Goal: Task Accomplishment & Management: Use online tool/utility

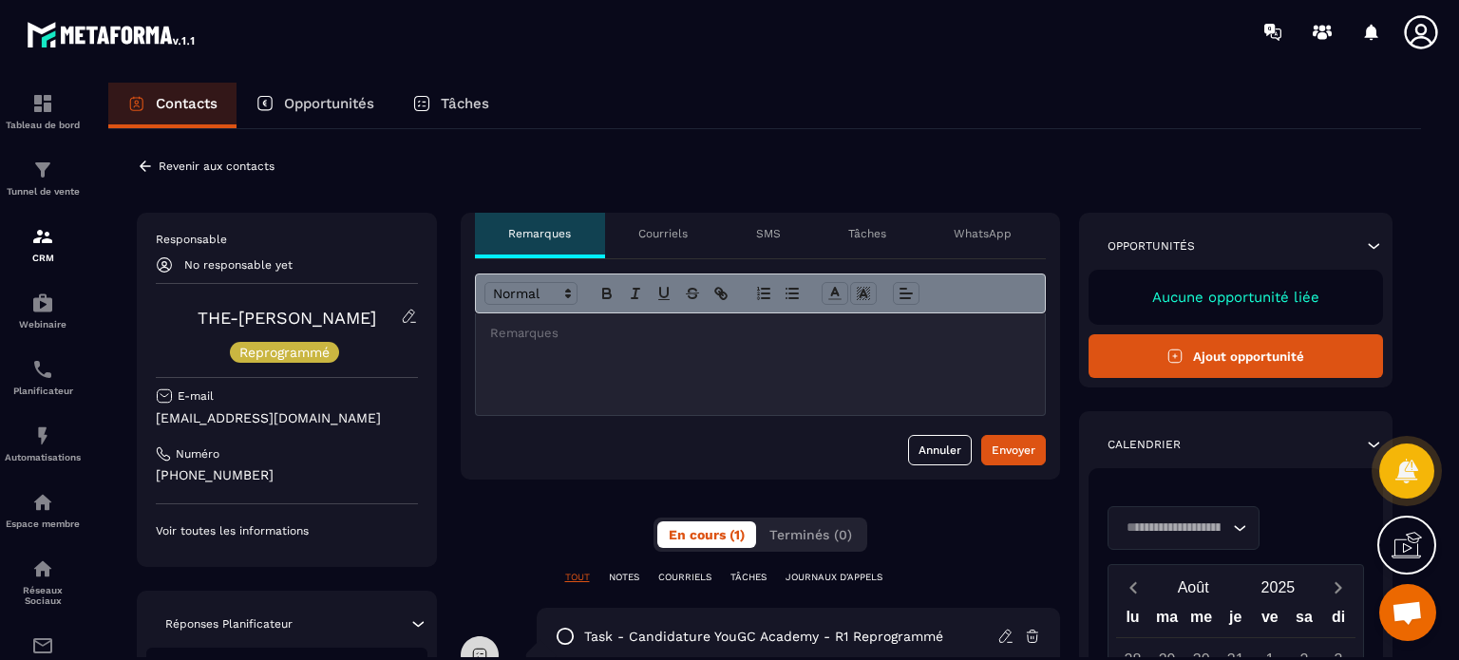
click at [4, 253] on div at bounding box center [43, 389] width 86 height 651
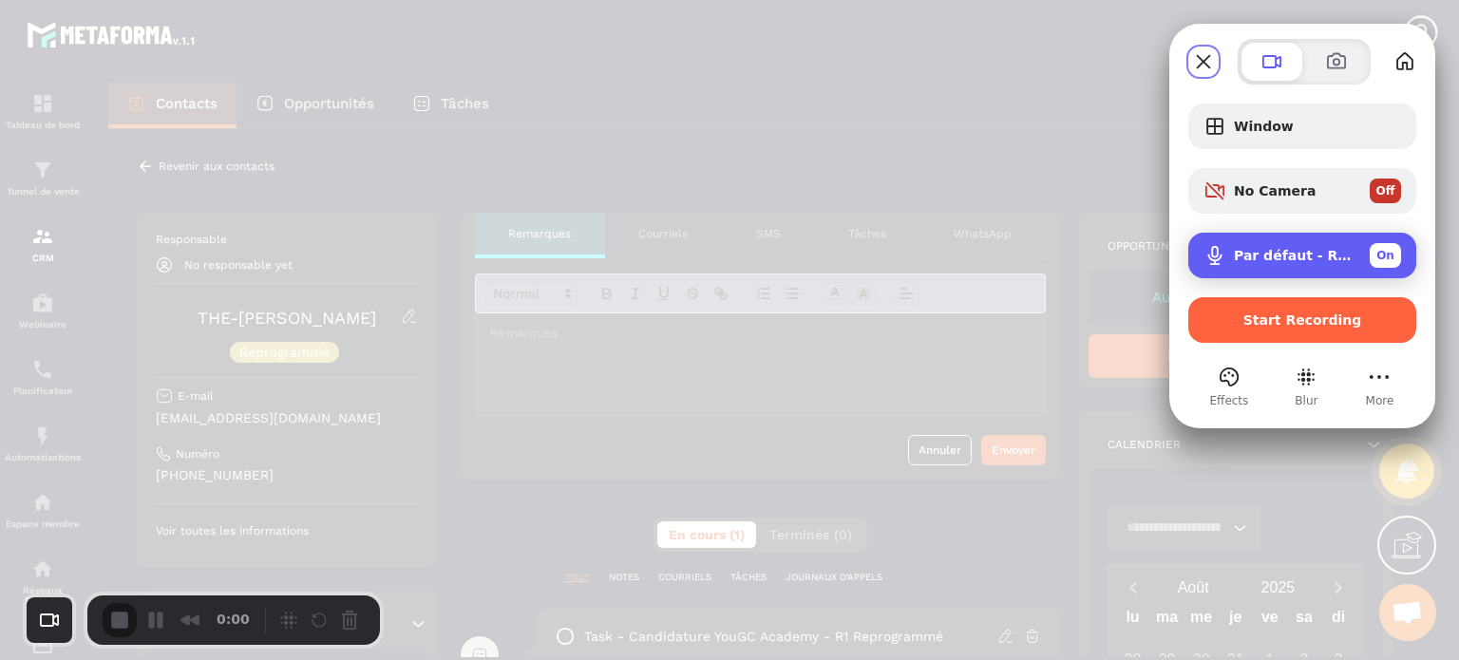
click at [1242, 250] on span "Par défaut - Réseau de microphones (2- Technologie Intel® Smart Sound pour micr…" at bounding box center [1294, 255] width 121 height 15
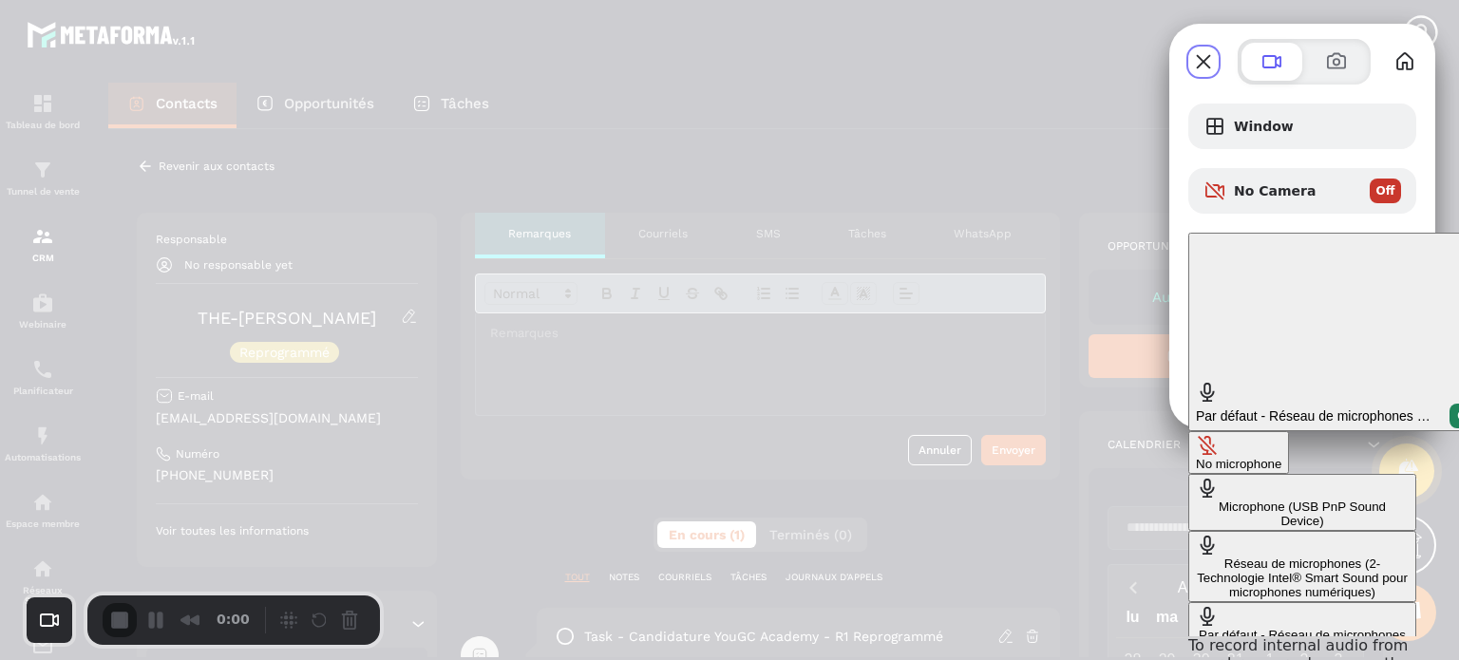
click at [1196, 457] on div "No microphone" at bounding box center [1239, 464] width 86 height 14
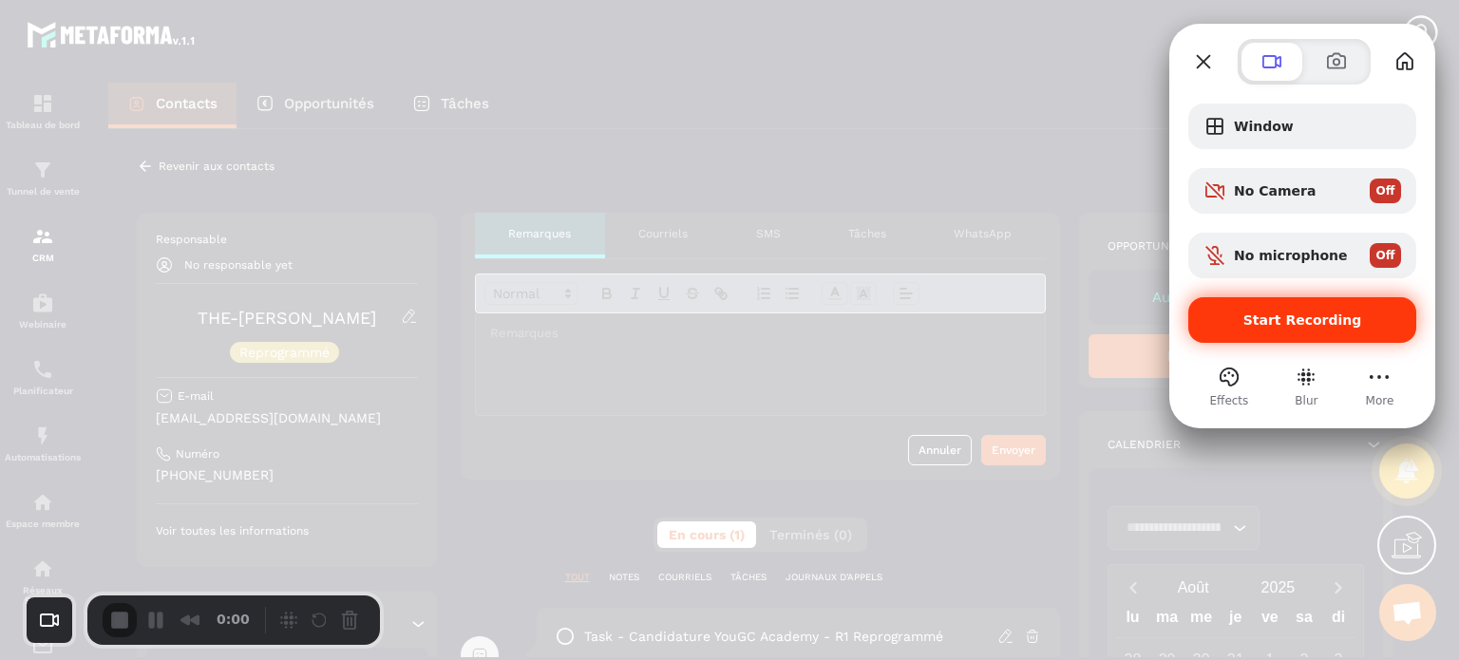
click at [1222, 317] on span "Start Recording" at bounding box center [1303, 320] width 198 height 15
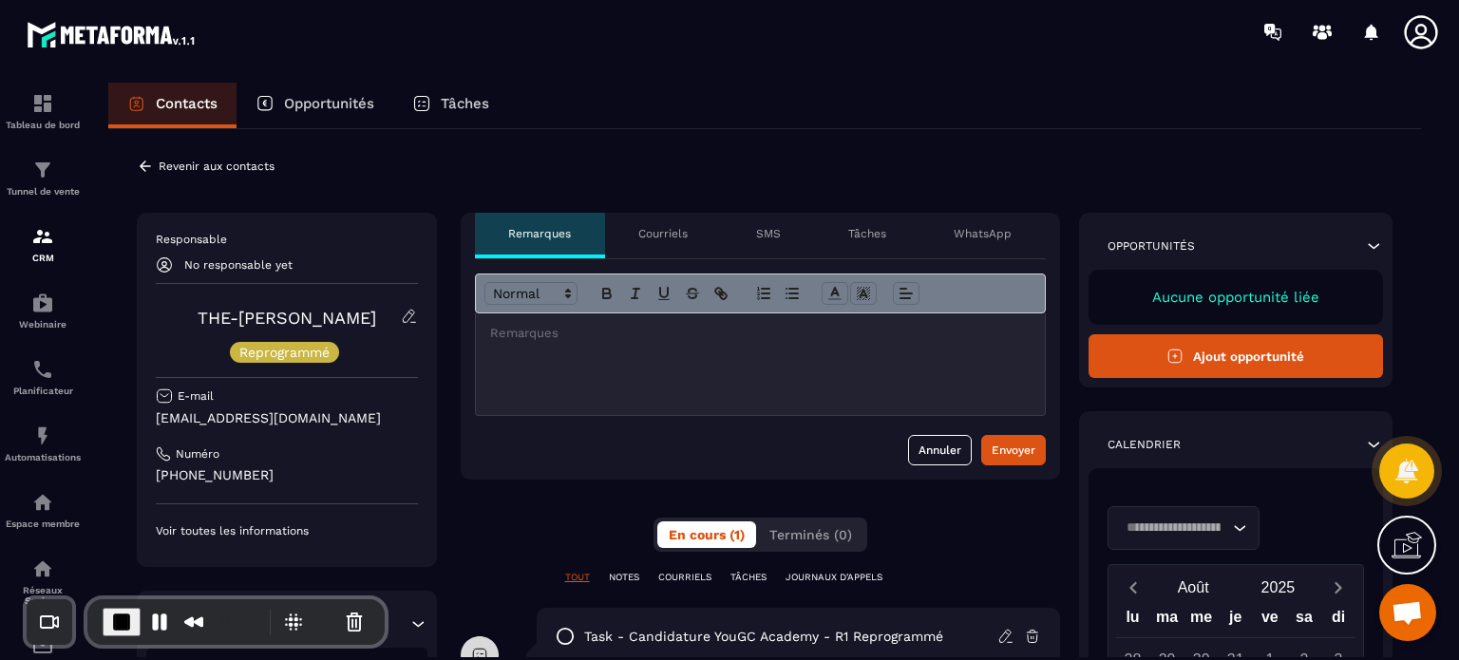
click at [28, 243] on div "CRM" at bounding box center [43, 244] width 76 height 38
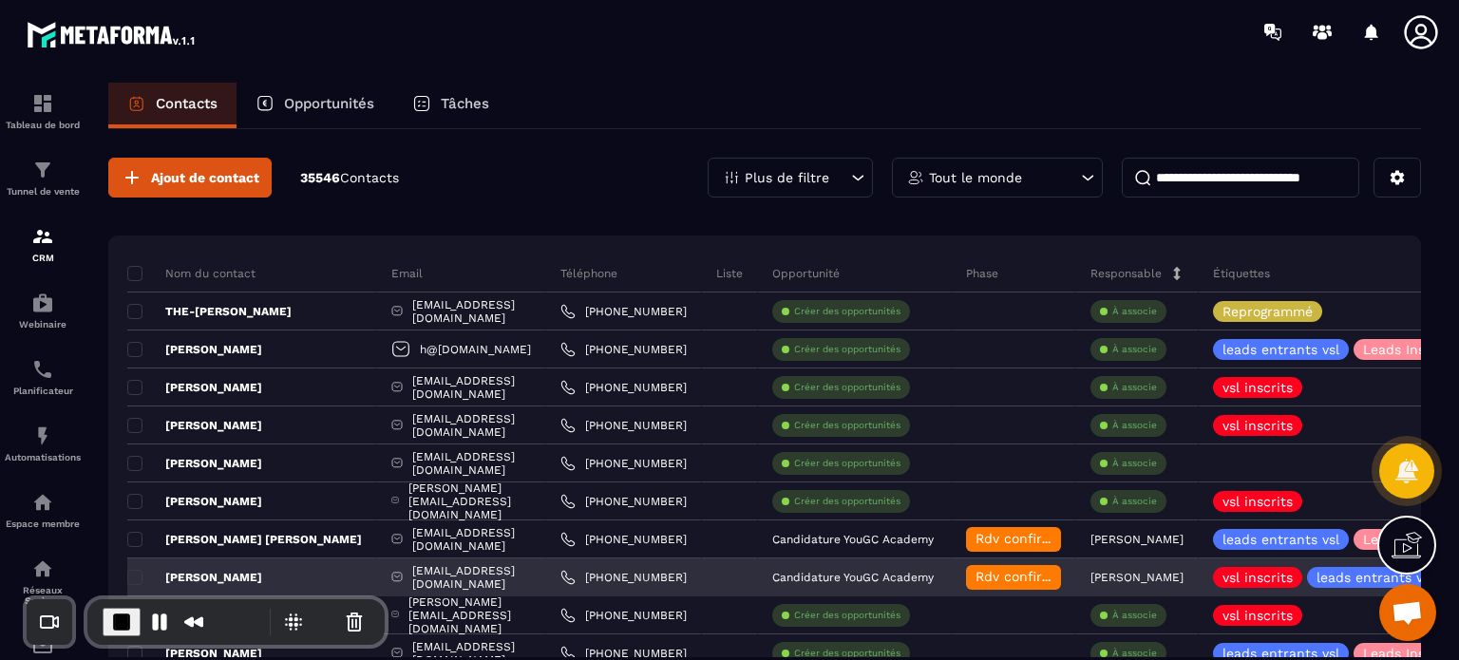
click at [205, 574] on p "[PERSON_NAME]" at bounding box center [194, 577] width 135 height 15
